Goal: Information Seeking & Learning: Learn about a topic

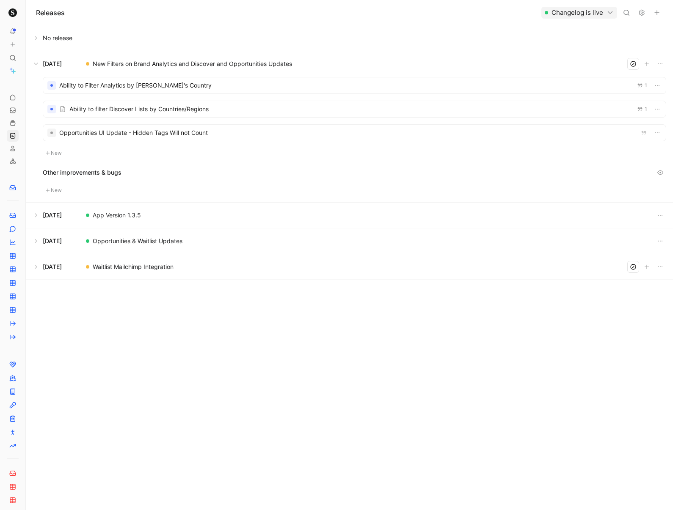
click at [52, 85] on div at bounding box center [51, 85] width 3 height 3
click at [198, 86] on div at bounding box center [354, 85] width 622 height 16
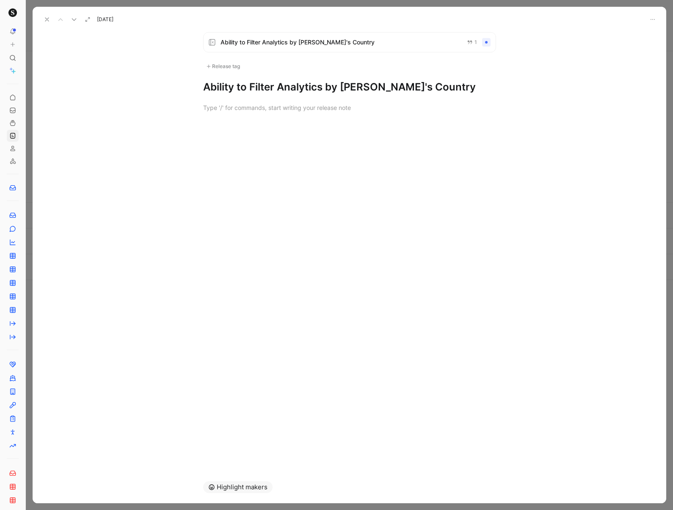
click at [485, 42] on div at bounding box center [486, 42] width 8 height 8
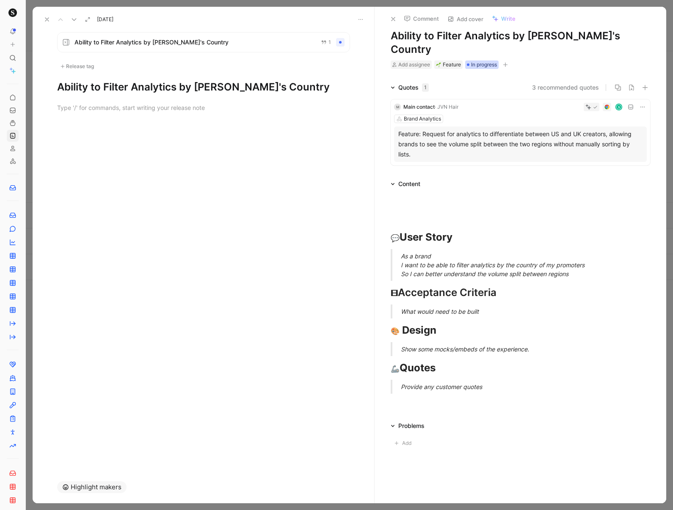
click at [480, 60] on span "In progress" at bounding box center [484, 64] width 26 height 8
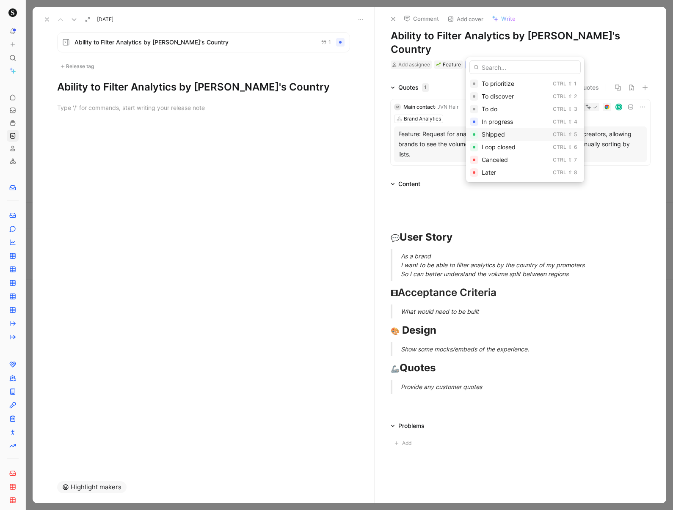
click at [497, 132] on span "Shipped" at bounding box center [492, 134] width 23 height 7
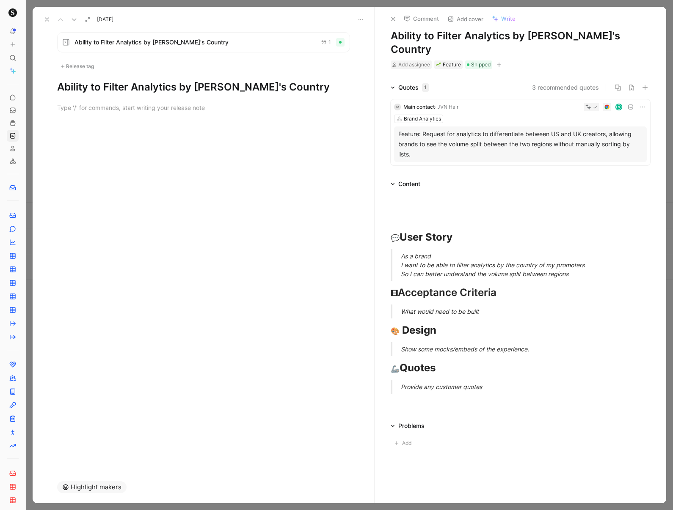
click at [49, 19] on icon at bounding box center [47, 19] width 7 height 7
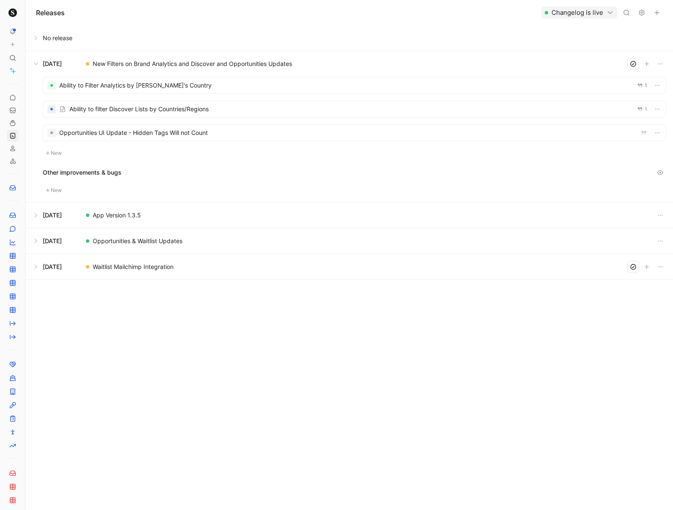
click at [134, 109] on div at bounding box center [354, 109] width 622 height 16
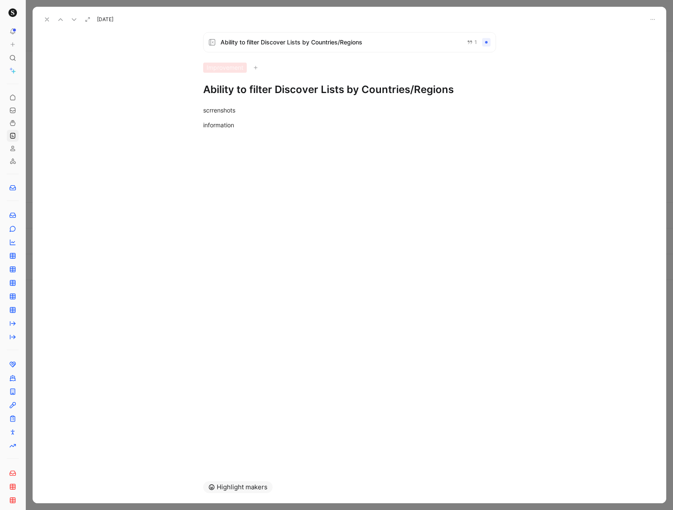
click at [415, 44] on span "Ability to filter Discover Lists by Countries/Regions" at bounding box center [339, 42] width 239 height 10
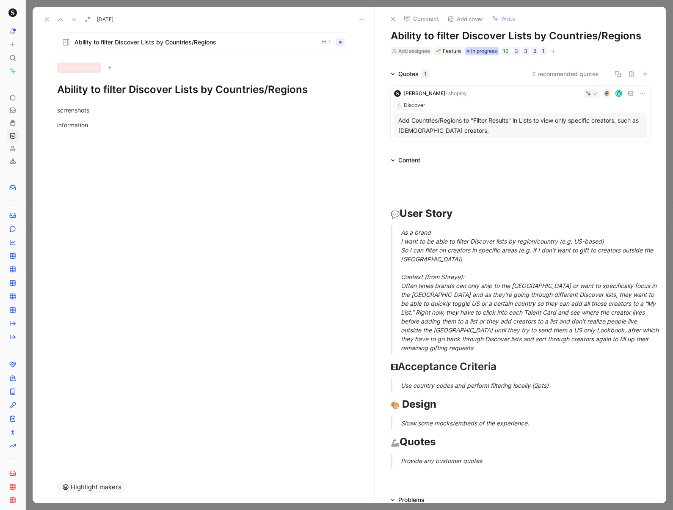
click at [473, 53] on span "In progress" at bounding box center [484, 51] width 26 height 8
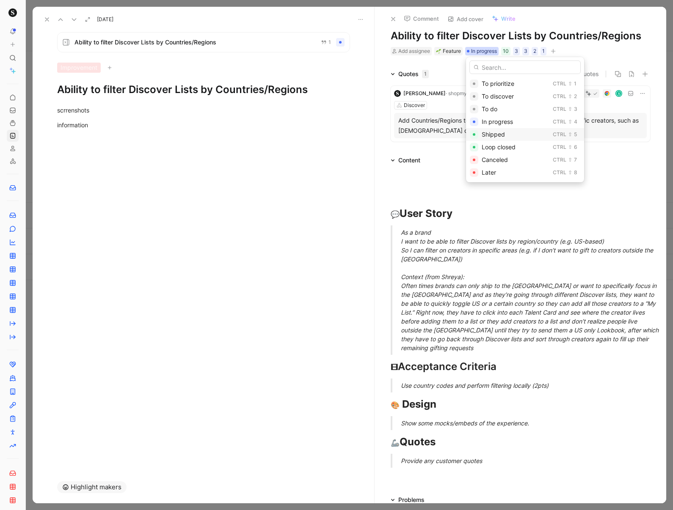
click at [496, 137] on span "Shipped" at bounding box center [492, 134] width 23 height 7
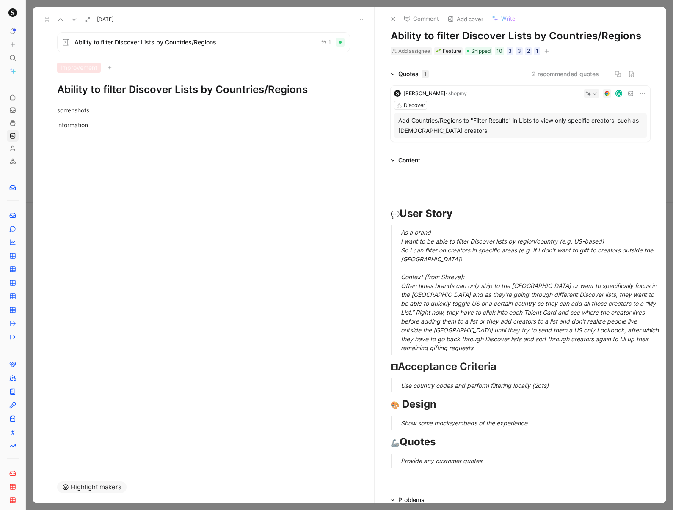
click at [45, 19] on icon at bounding box center [47, 19] width 7 height 7
